Goal: Task Accomplishment & Management: Manage account settings

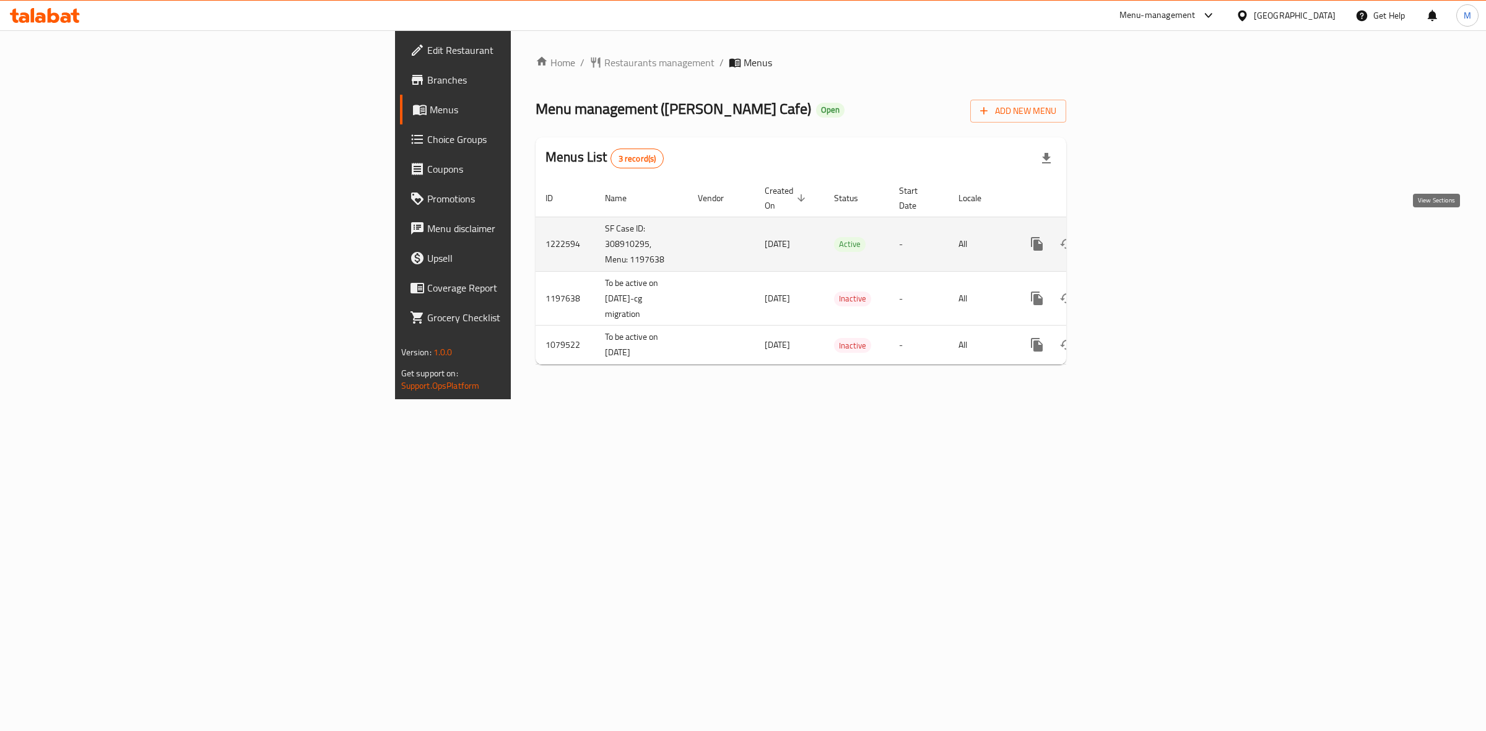
click at [1134, 237] on icon "enhanced table" at bounding box center [1126, 244] width 15 height 15
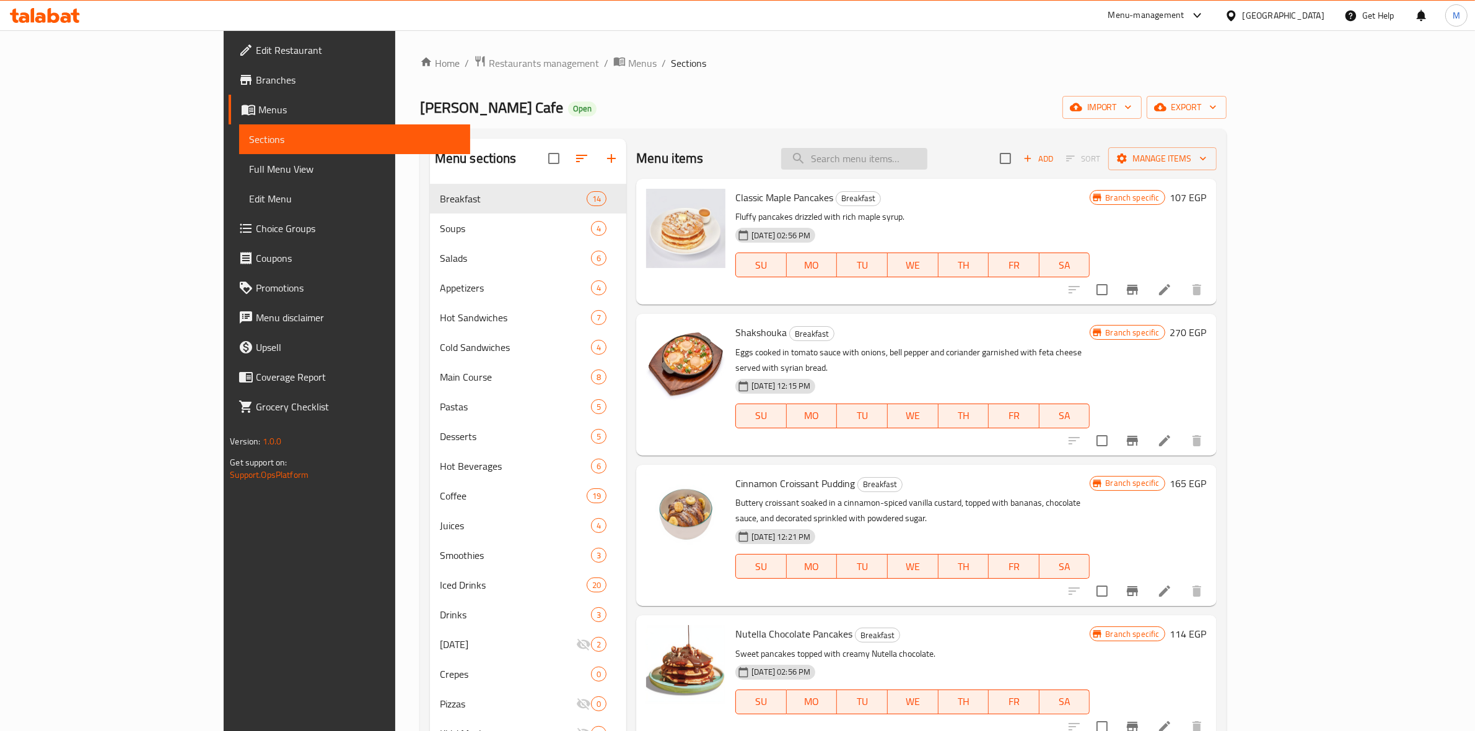
click at [927, 162] on input "search" at bounding box center [854, 159] width 146 height 22
type input "h"
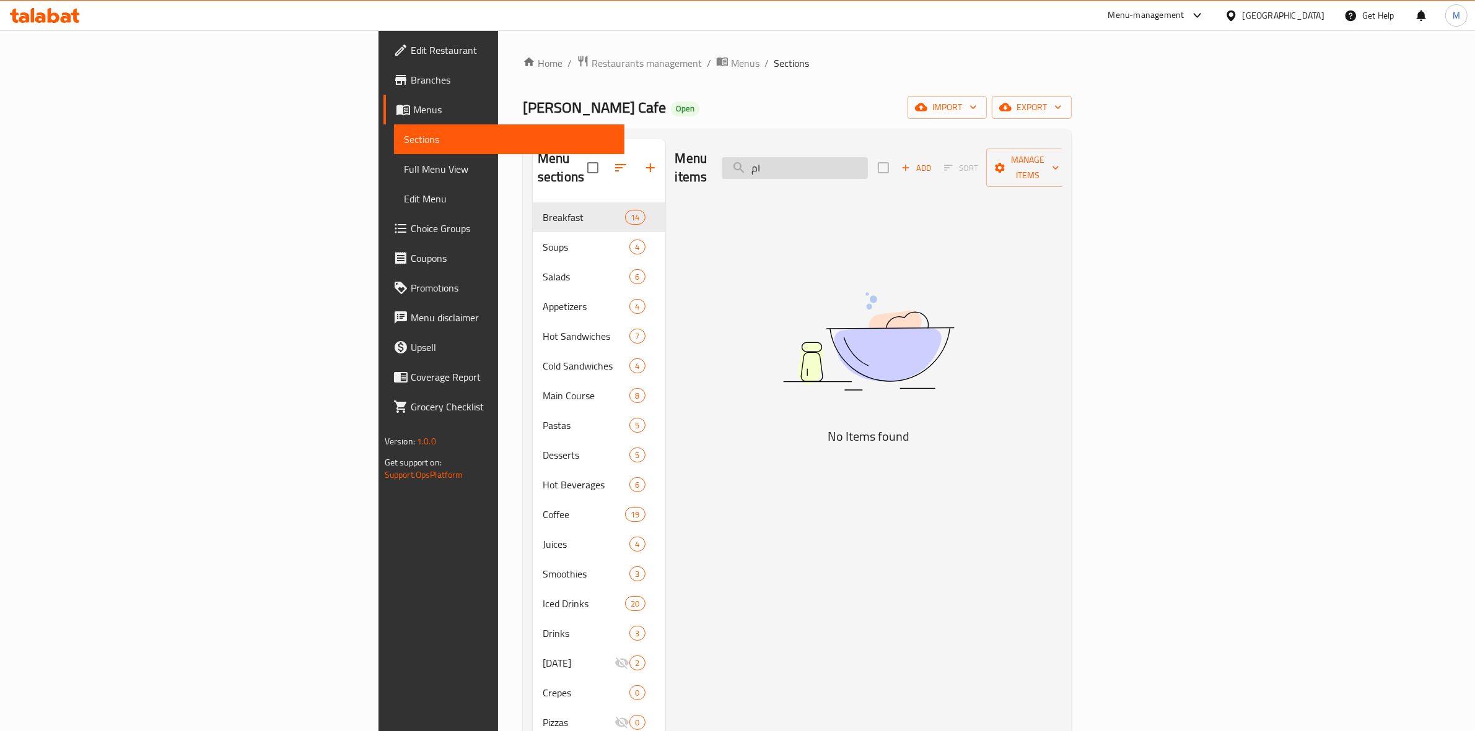
type input "ا"
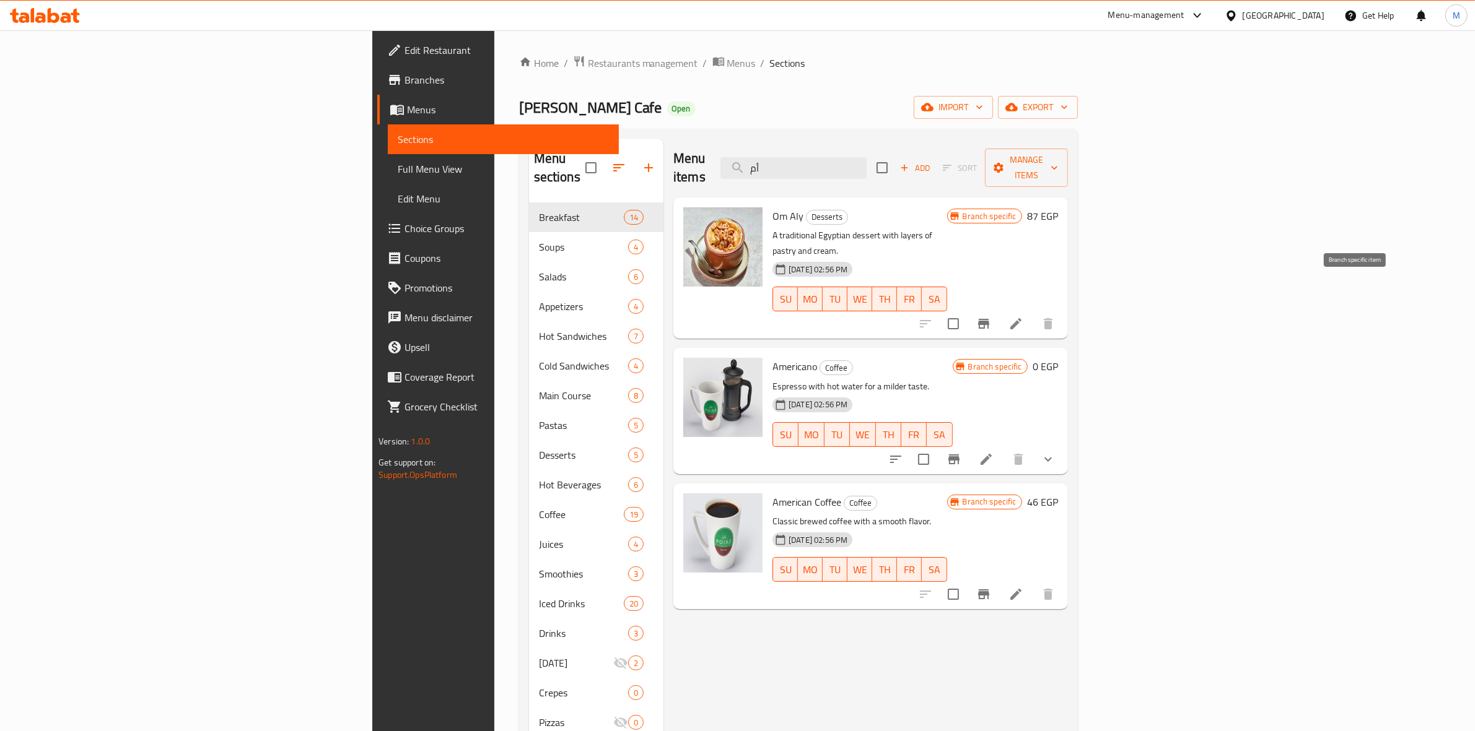
type input "أم"
click at [991, 316] on icon "Branch-specific-item" at bounding box center [983, 323] width 15 height 15
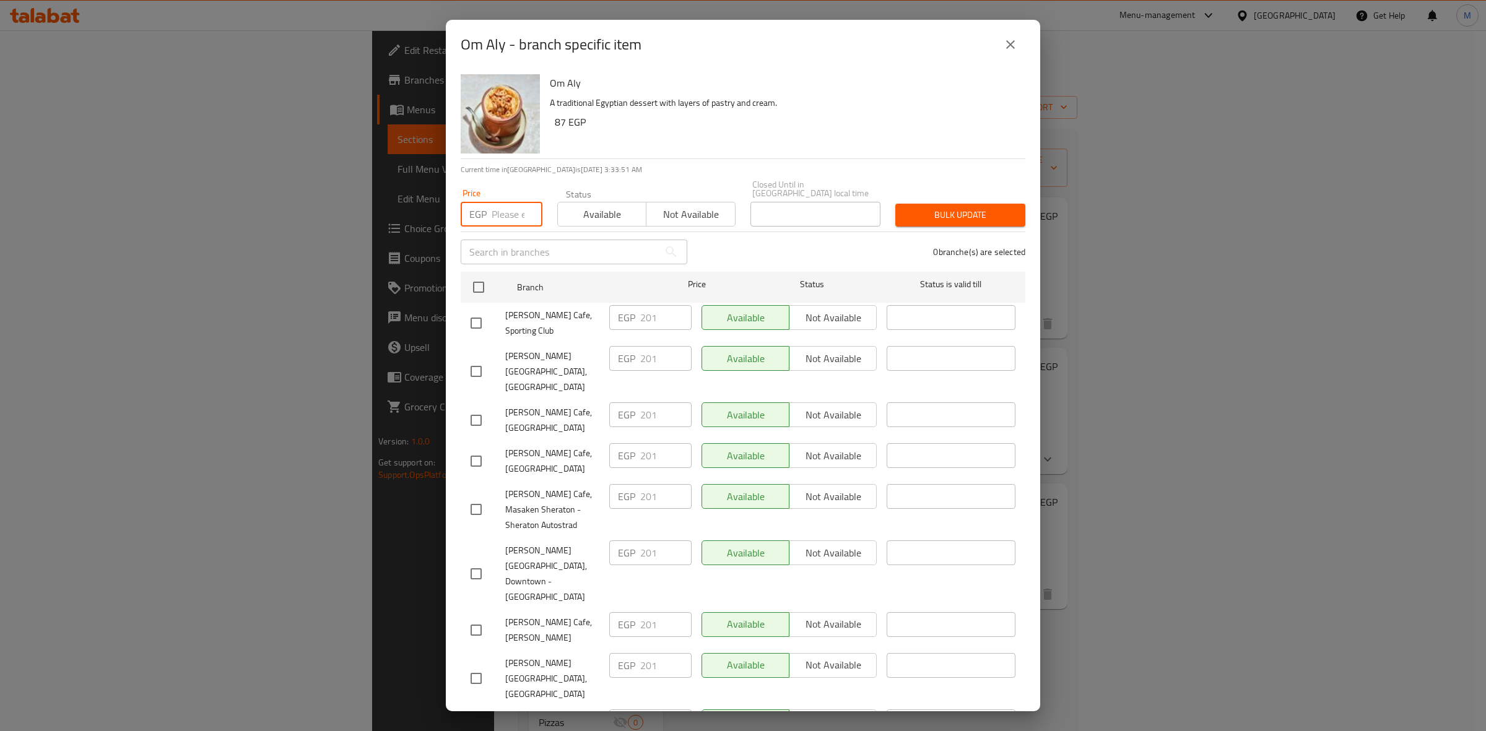
click at [499, 202] on input "number" at bounding box center [517, 214] width 51 height 25
type input "221"
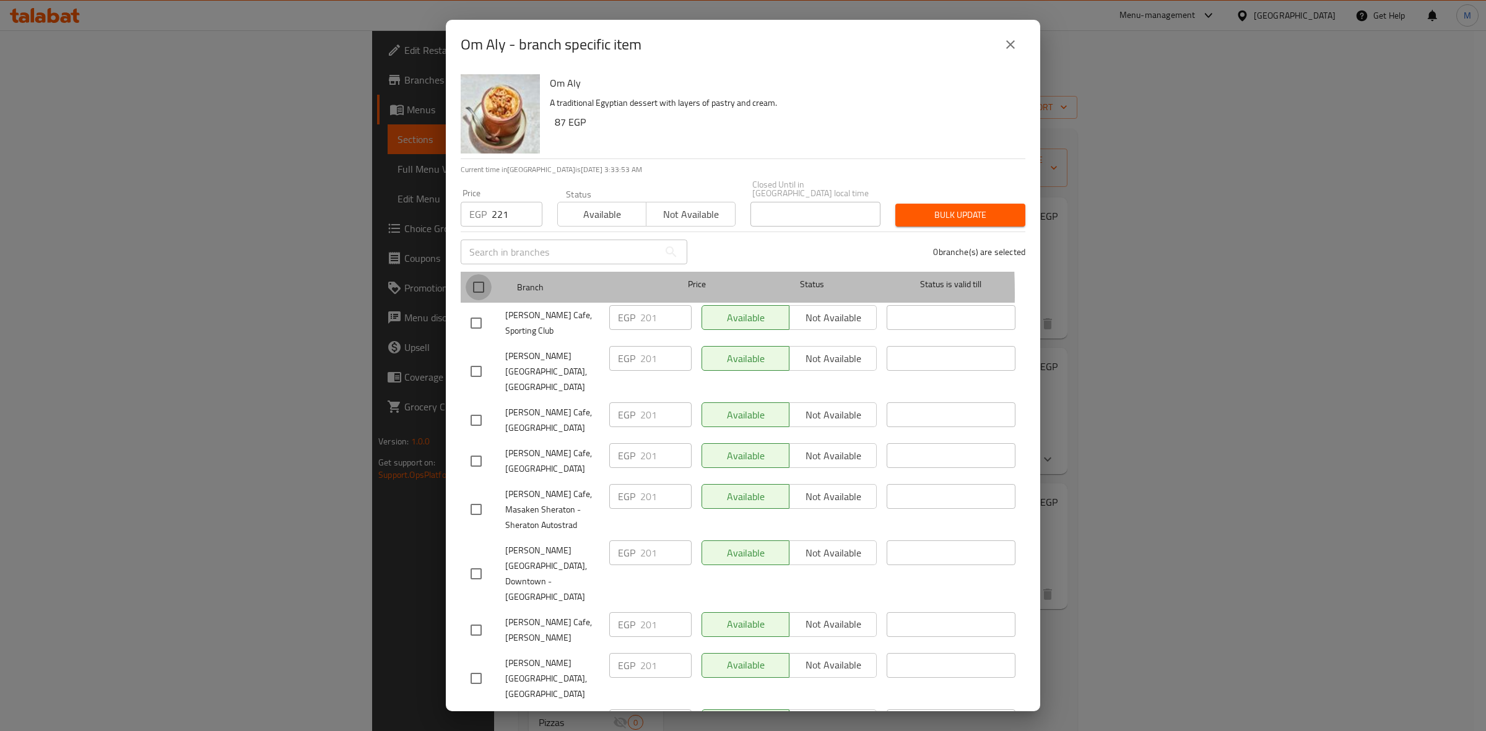
click at [477, 285] on input "checkbox" at bounding box center [479, 287] width 26 height 26
checkbox input "true"
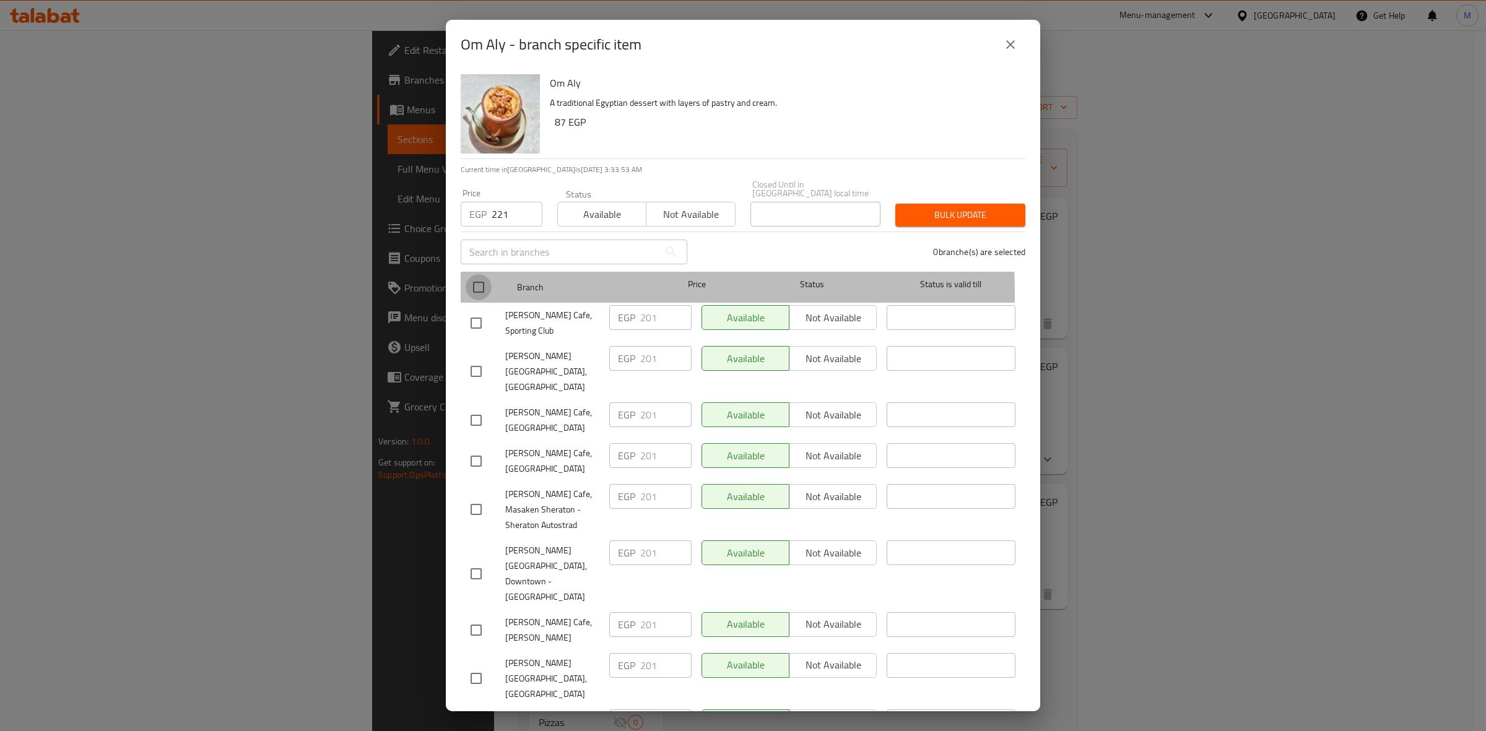
checkbox input "true"
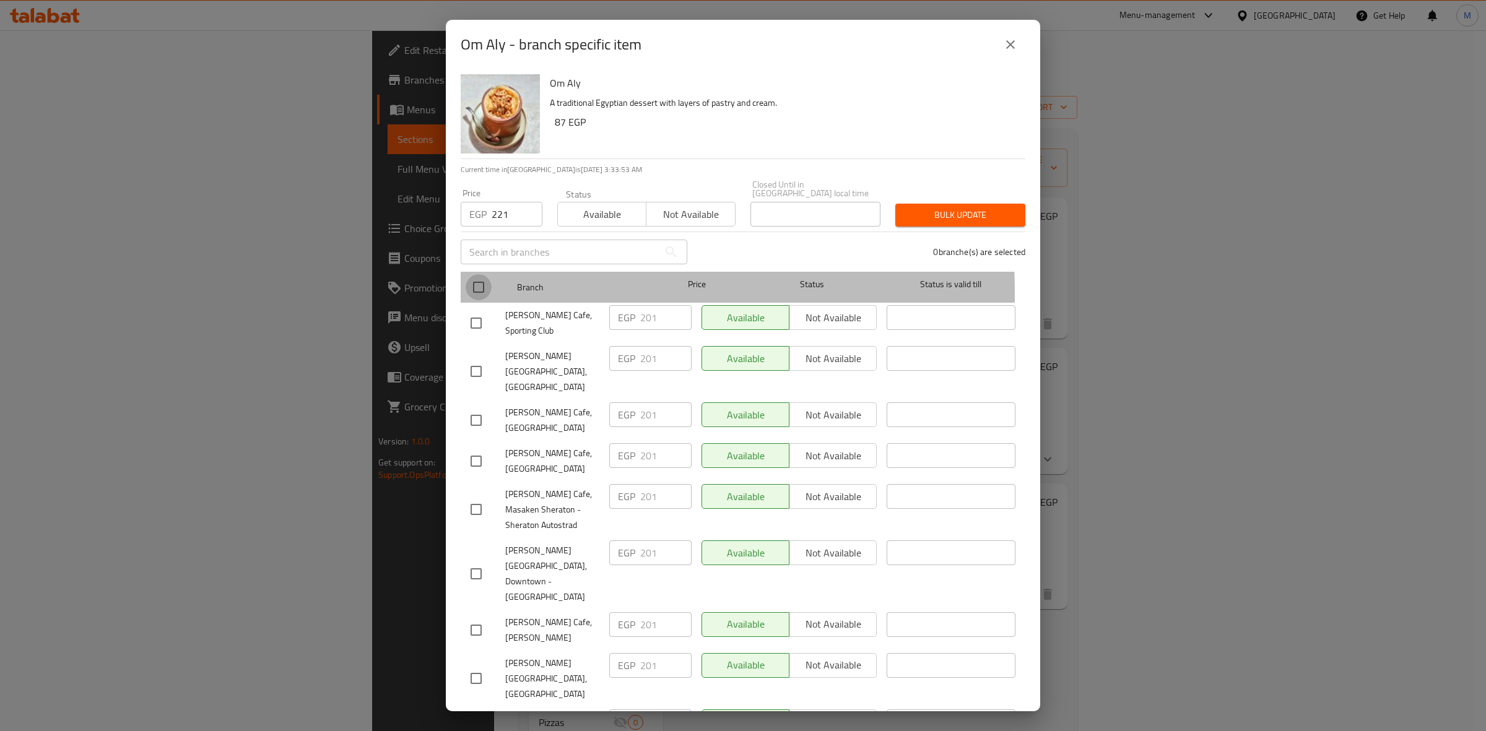
checkbox input "true"
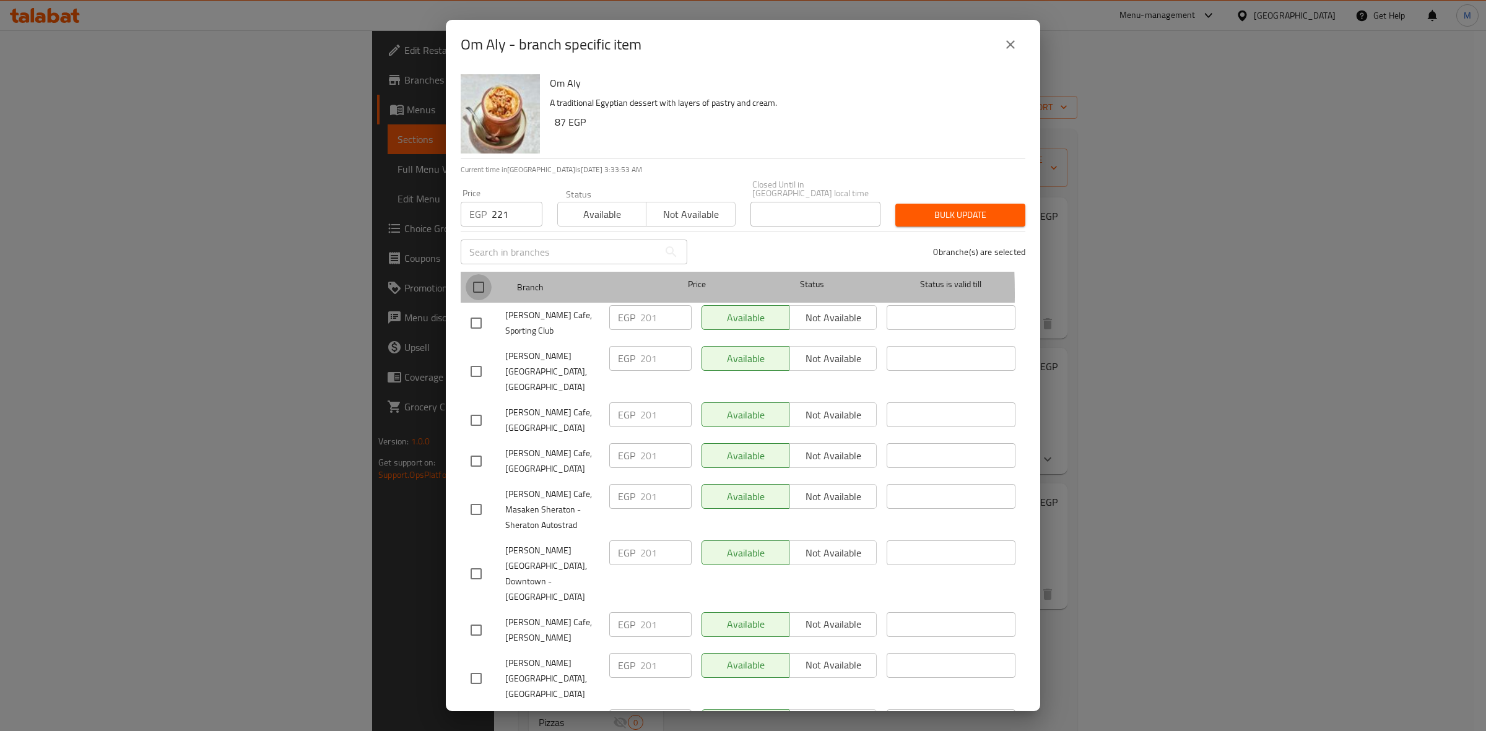
checkbox input "true"
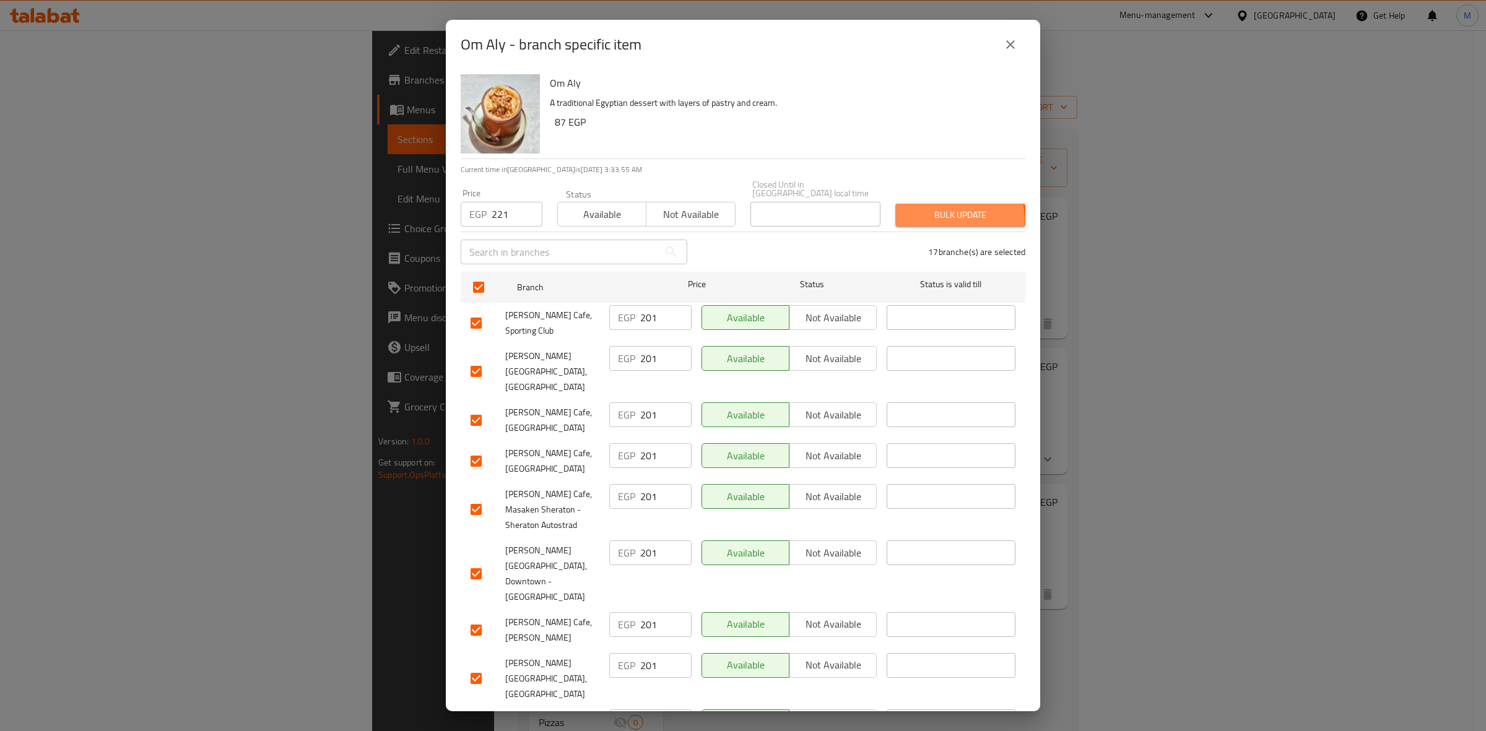
click at [936, 211] on span "Bulk update" at bounding box center [961, 214] width 110 height 15
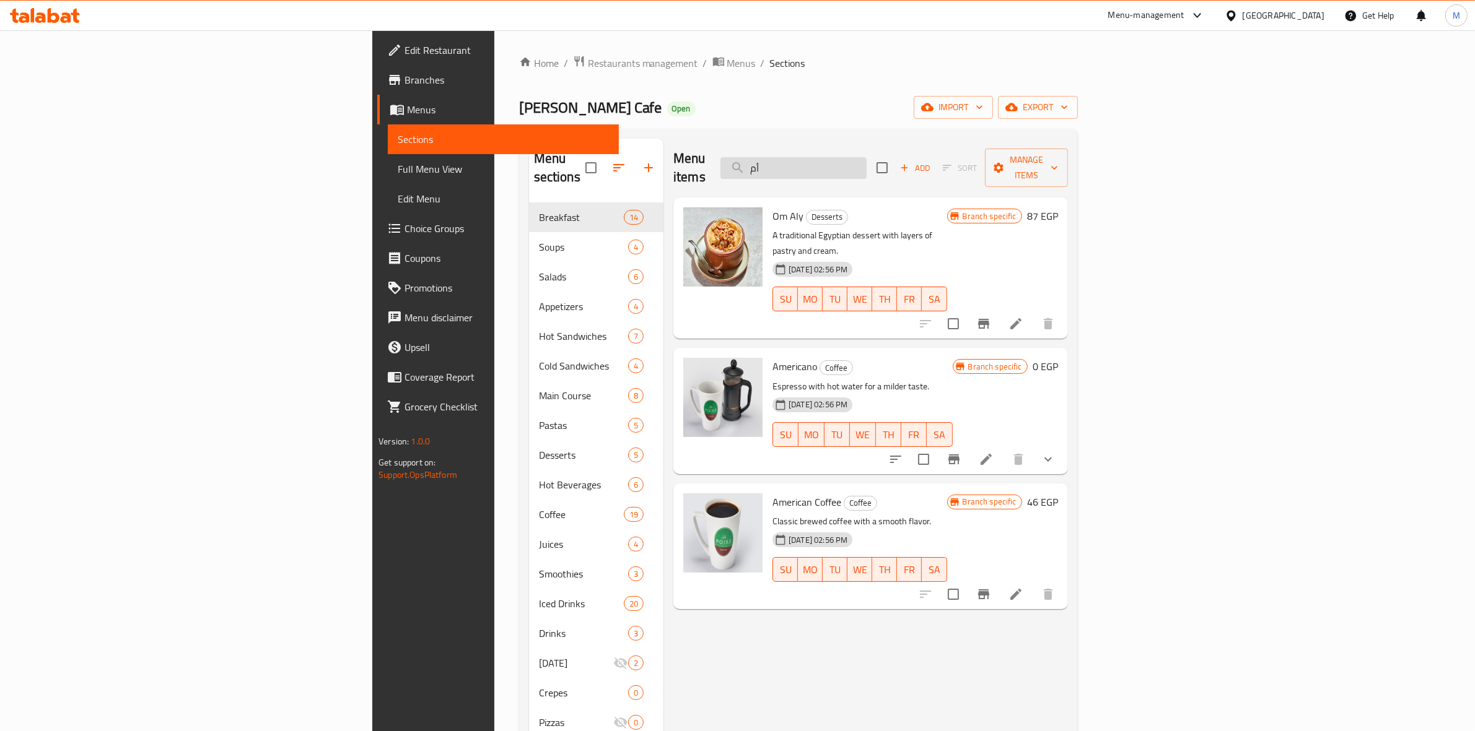
click at [866, 160] on input "أم" at bounding box center [793, 168] width 146 height 22
type input "d"
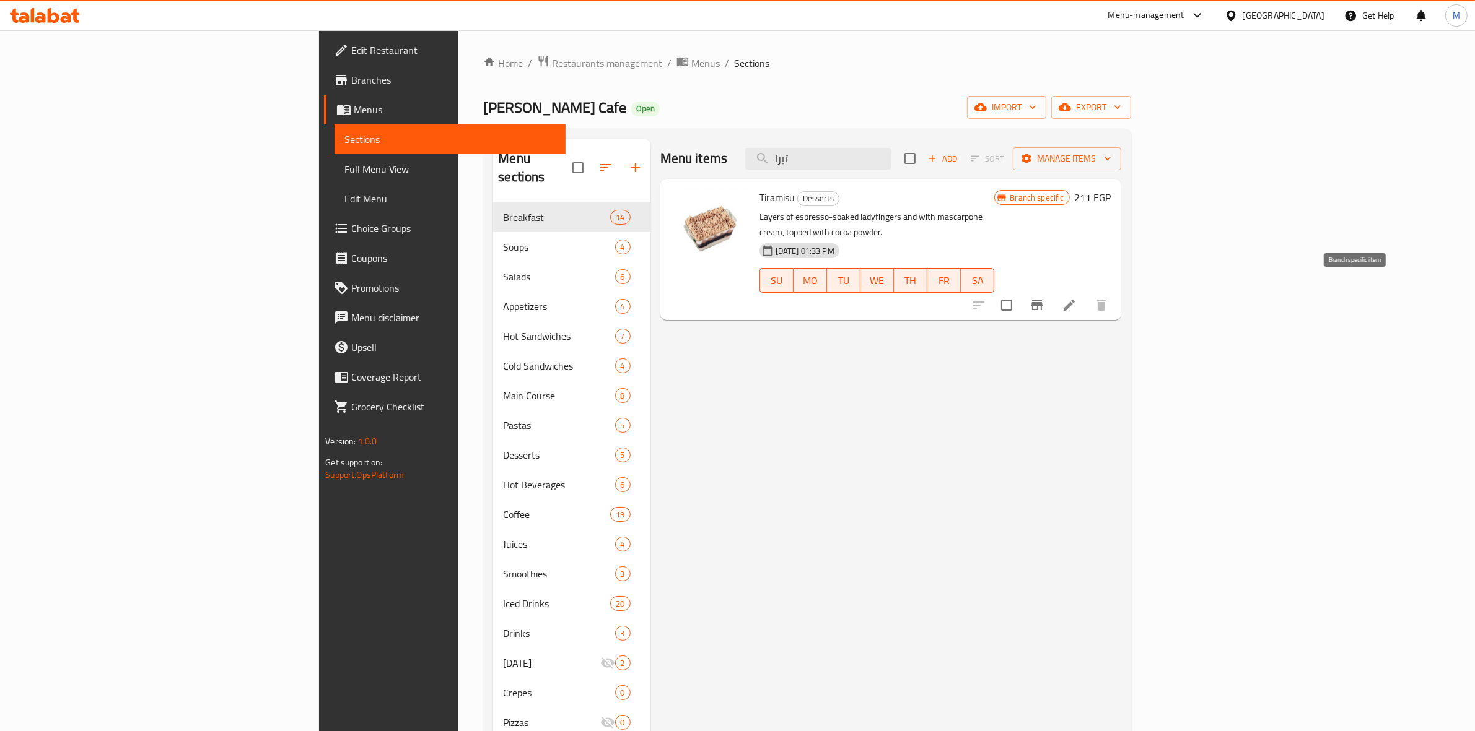
type input "تيرا"
click at [1044, 298] on icon "Branch-specific-item" at bounding box center [1036, 305] width 15 height 15
click at [1052, 290] on button "Branch-specific-item" at bounding box center [1037, 305] width 30 height 30
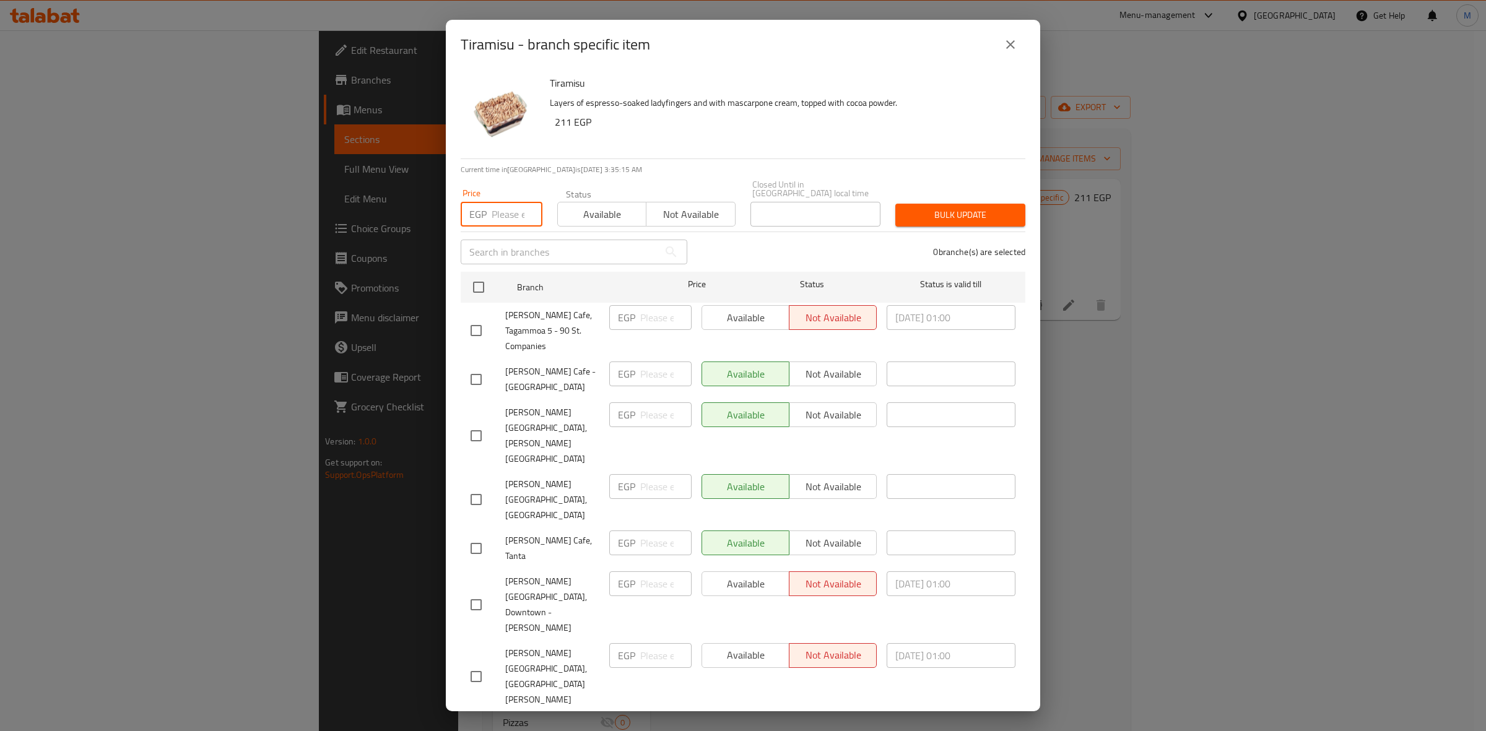
click at [513, 203] on input "number" at bounding box center [517, 214] width 51 height 25
type input "185"
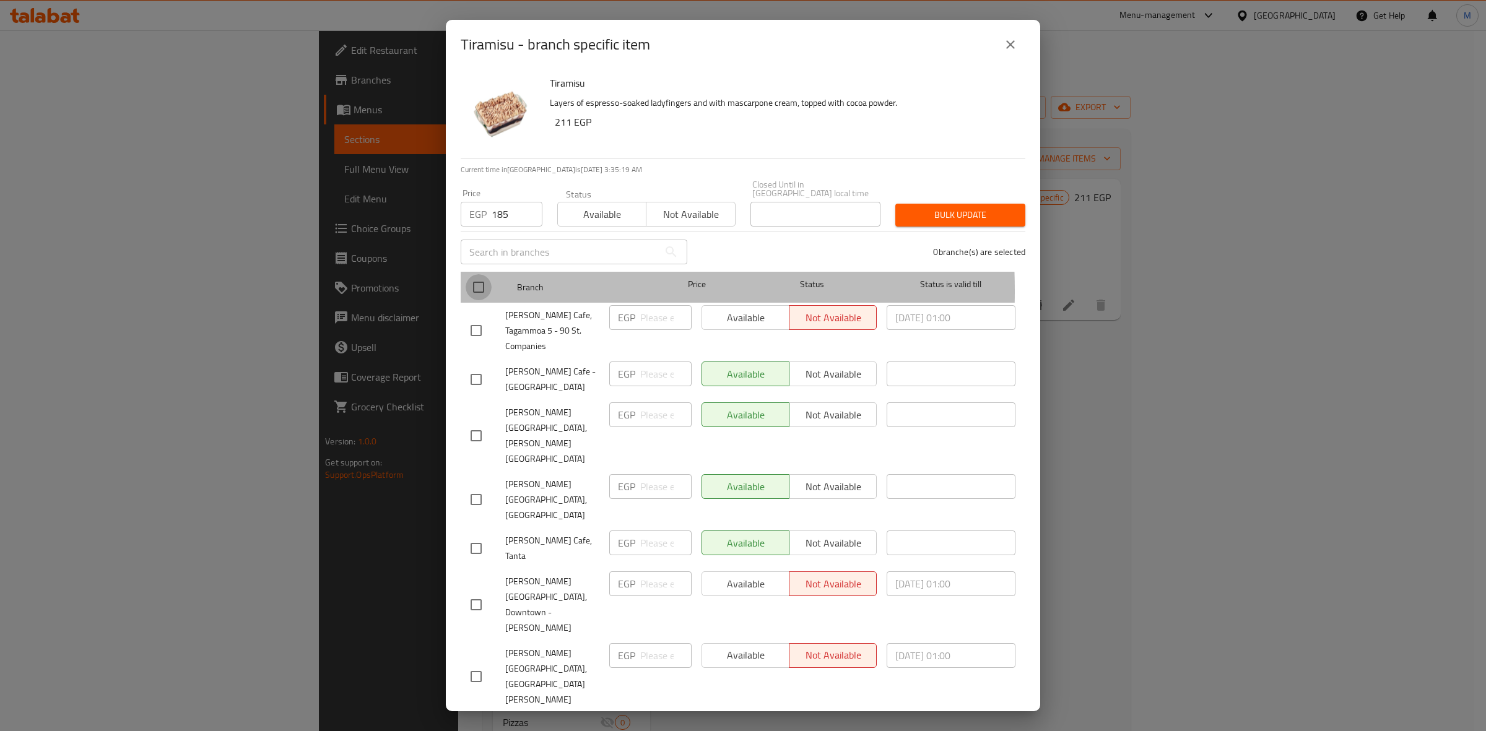
click at [481, 282] on input "checkbox" at bounding box center [479, 287] width 26 height 26
checkbox input "true"
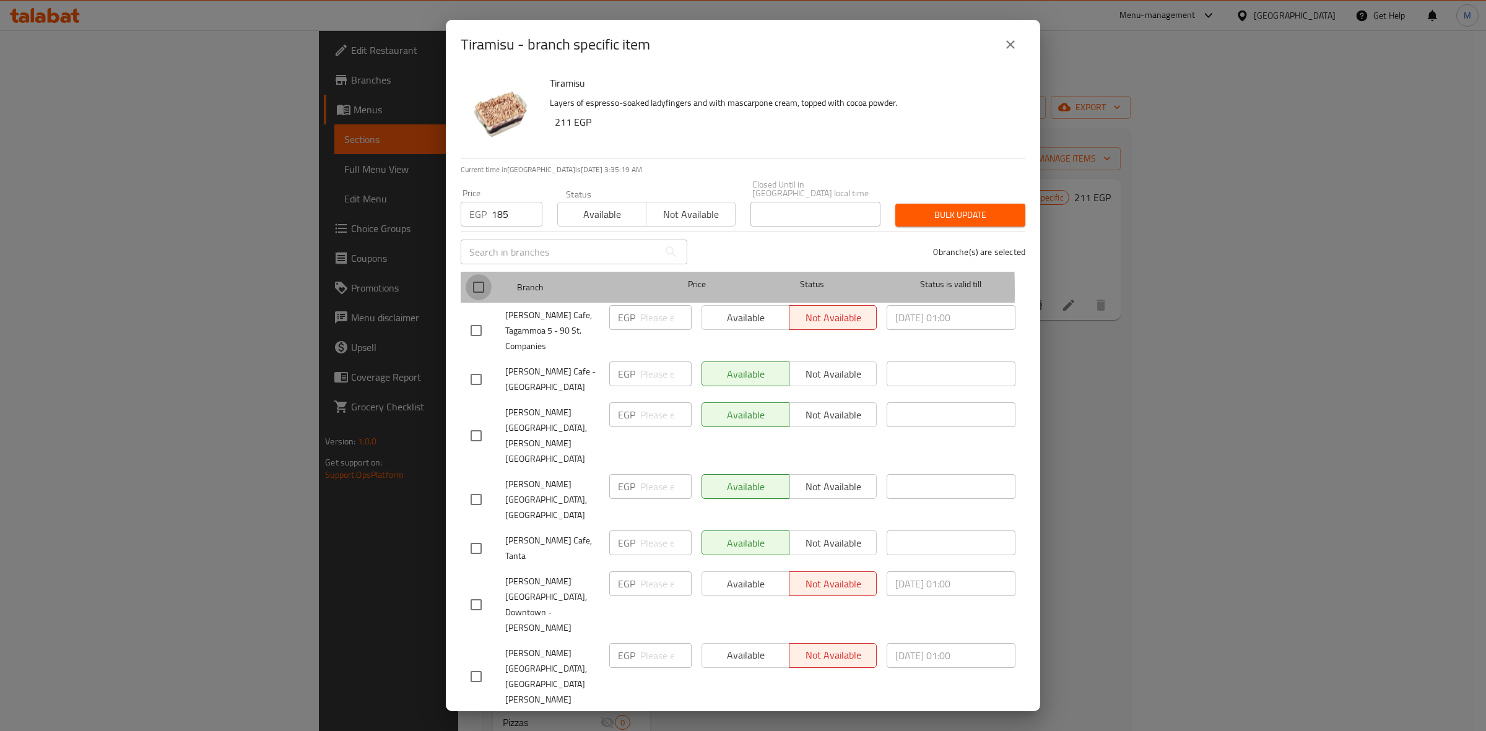
checkbox input "true"
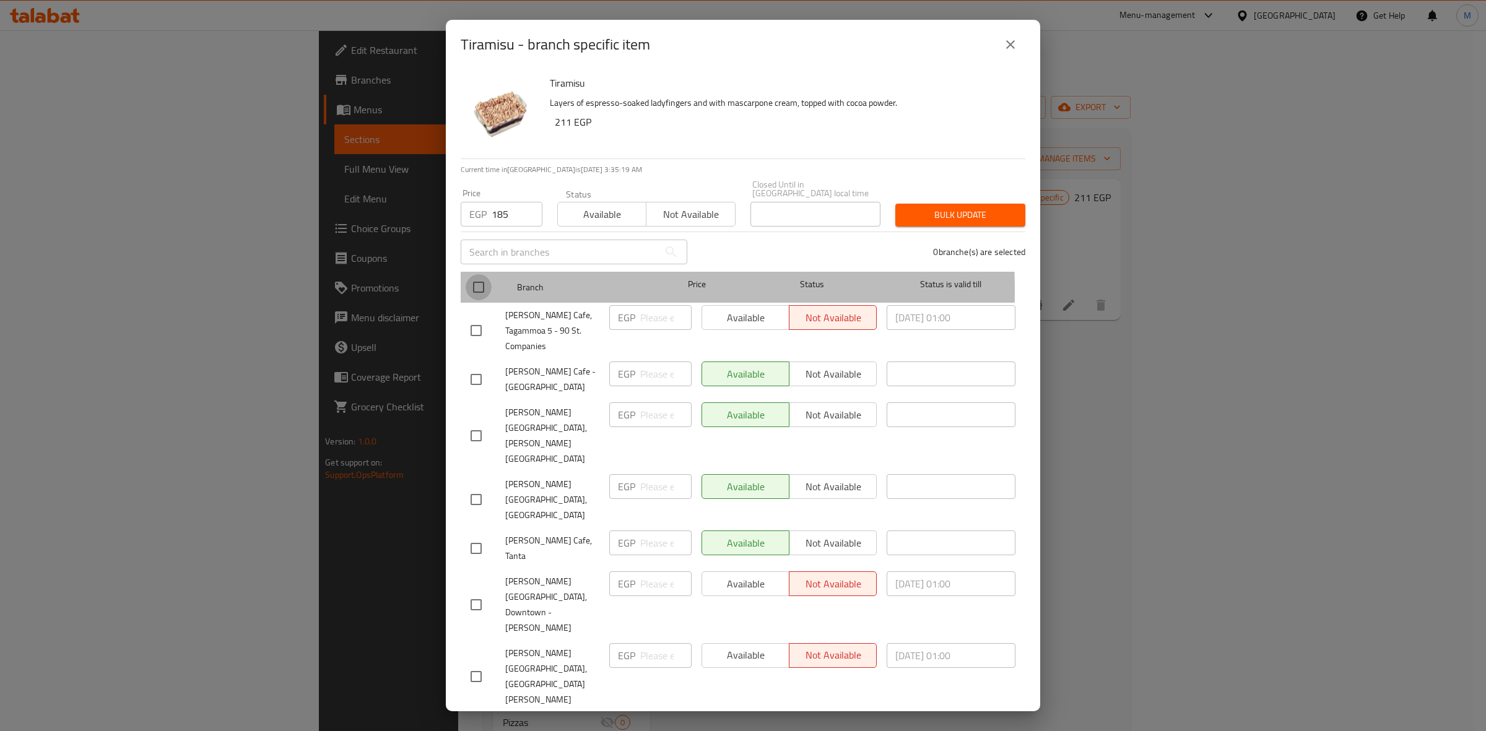
checkbox input "true"
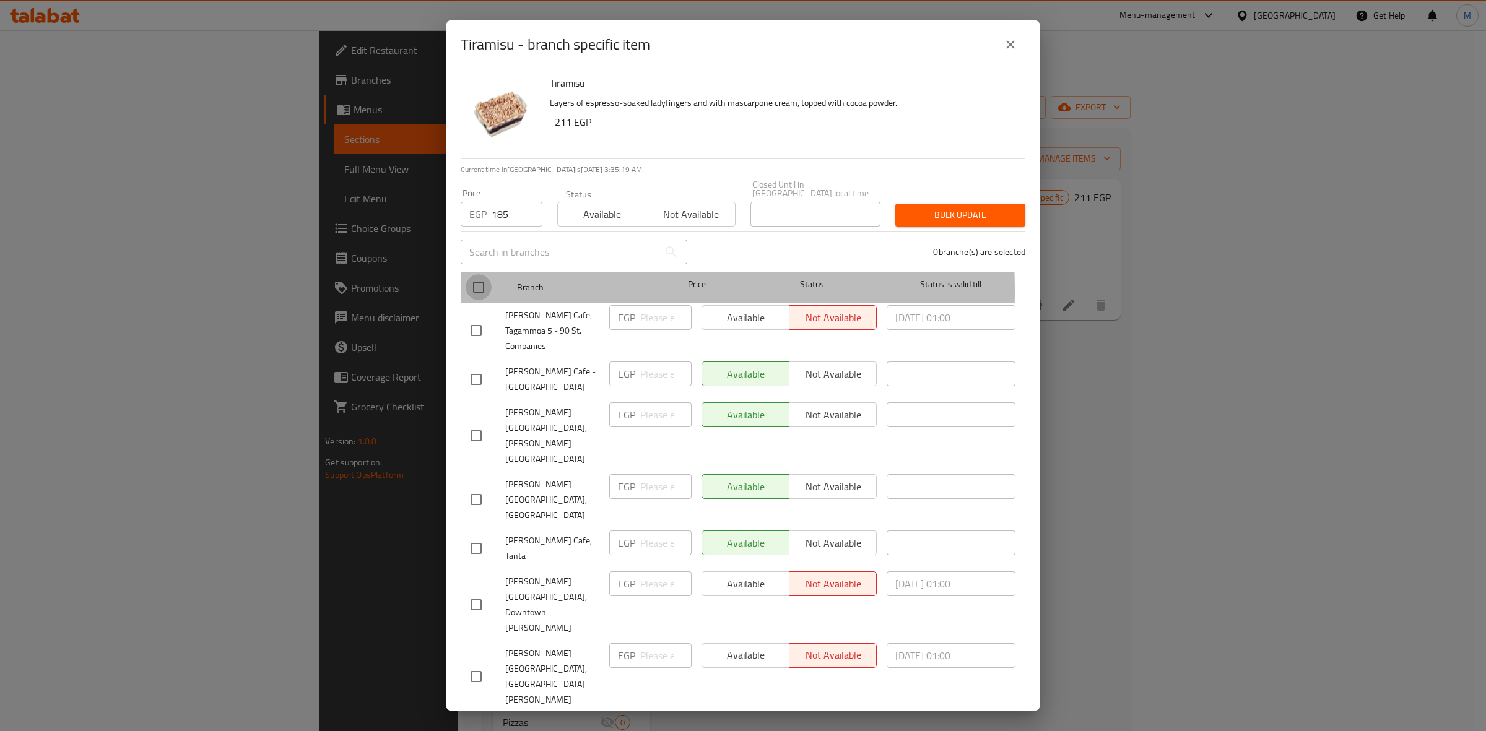
checkbox input "true"
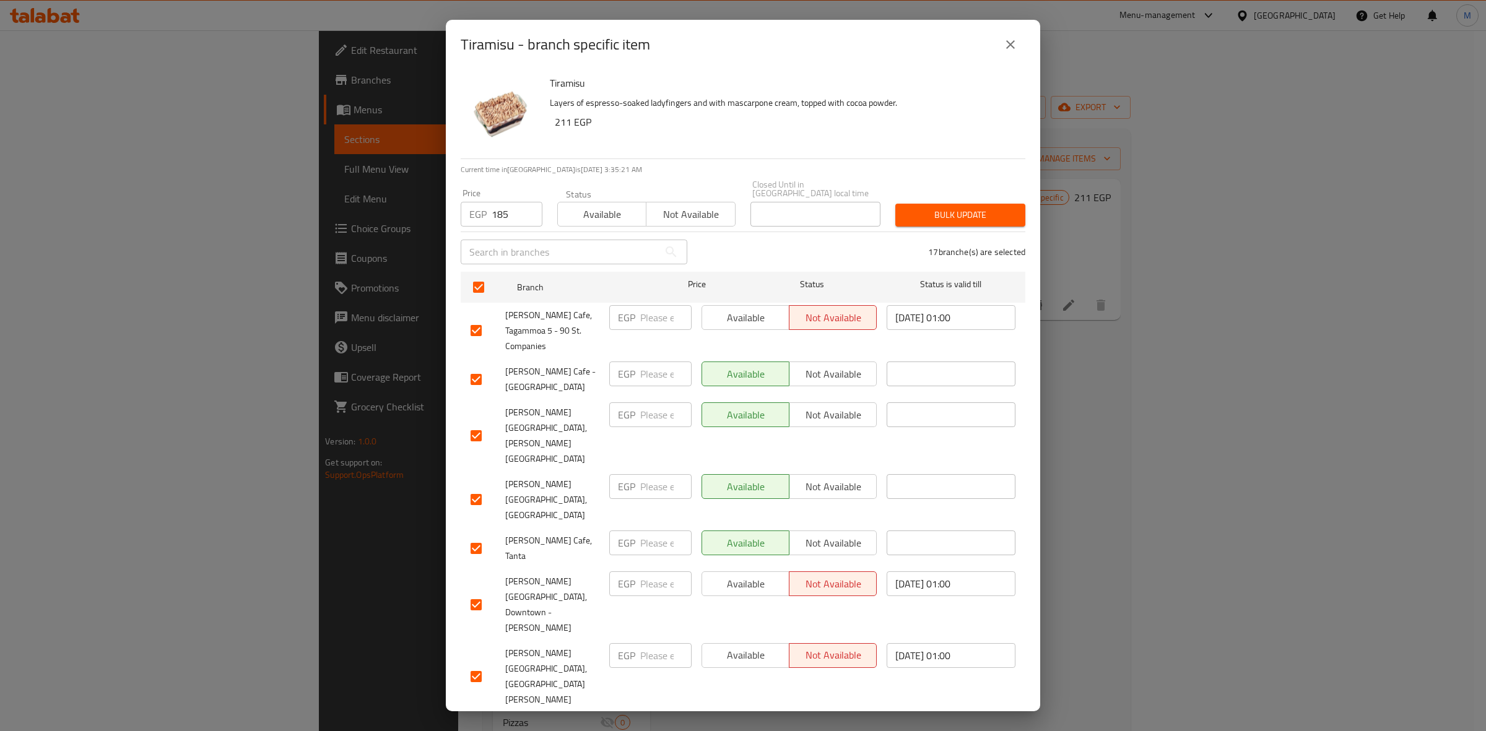
click at [961, 207] on span "Bulk update" at bounding box center [961, 214] width 110 height 15
